Goal: Task Accomplishment & Management: Manage account settings

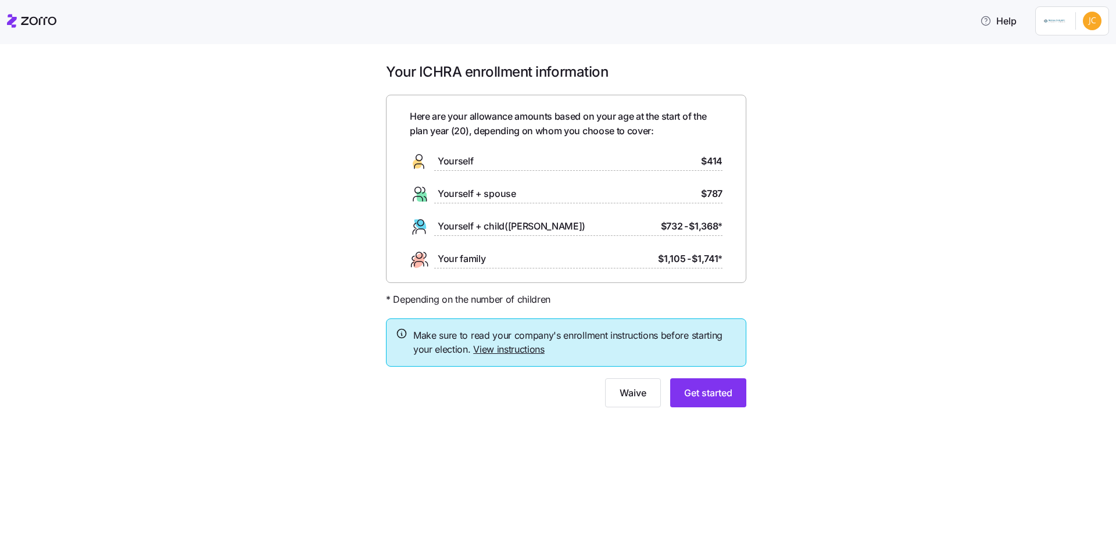
drag, startPoint x: 673, startPoint y: 161, endPoint x: 702, endPoint y: 159, distance: 29.1
click at [702, 159] on div "Yourself $414" at bounding box center [566, 161] width 313 height 19
click at [1079, 21] on html "Help Your ICHRA enrollment information Here are your allowance amounts based on…" at bounding box center [558, 263] width 1116 height 527
click at [1075, 70] on div "Log out" at bounding box center [1060, 70] width 45 height 13
